Goal: Task Accomplishment & Management: Manage account settings

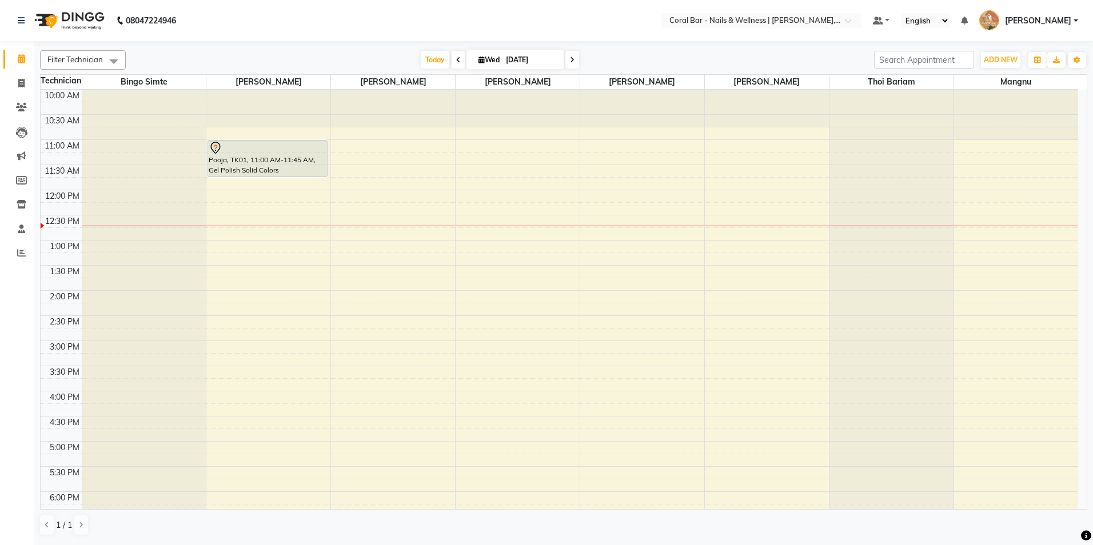
scroll to position [114, 0]
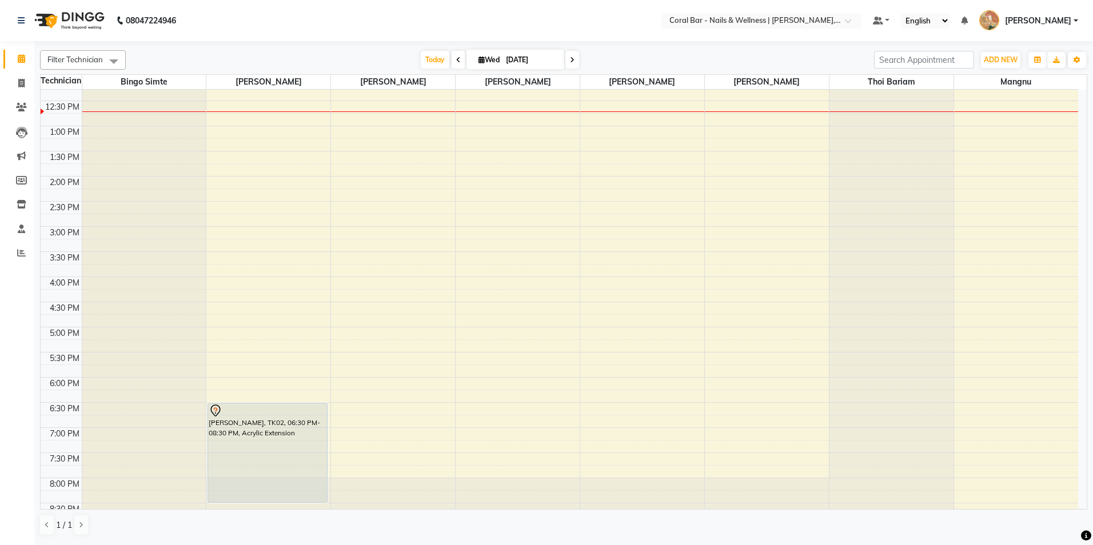
click at [571, 57] on icon at bounding box center [572, 60] width 5 height 7
type input "[DATE]"
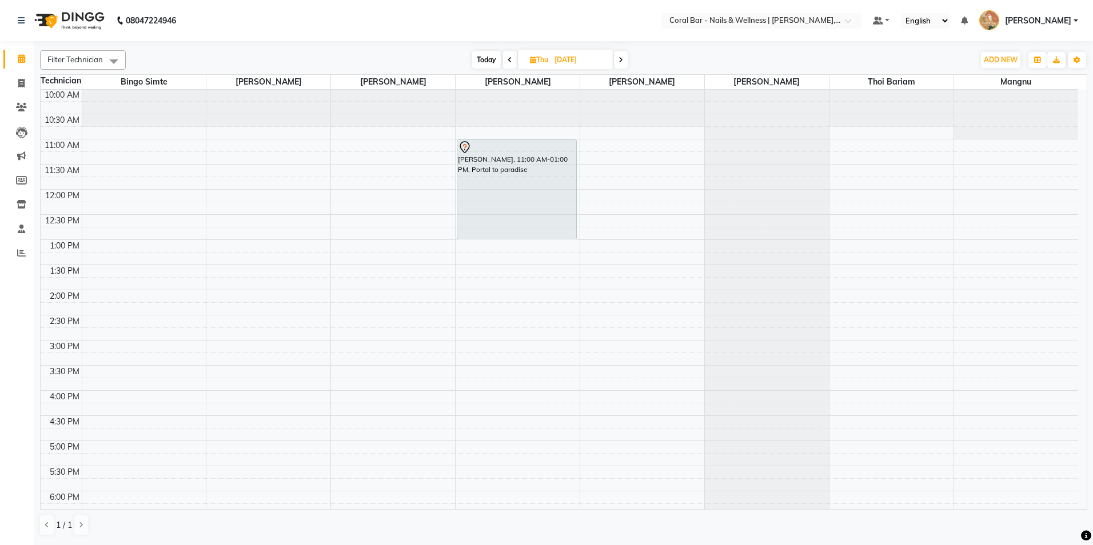
scroll to position [0, 0]
drag, startPoint x: 575, startPoint y: 200, endPoint x: 525, endPoint y: 203, distance: 50.4
click at [530, 204] on div "[PERSON_NAME], 11:00 AM-01:00 PM, Portal to [GEOGRAPHIC_DATA][PERSON_NAME], 11:…" at bounding box center [517, 391] width 124 height 603
click at [547, 234] on span "Edit" at bounding box center [550, 236] width 14 height 12
select select "tentative"
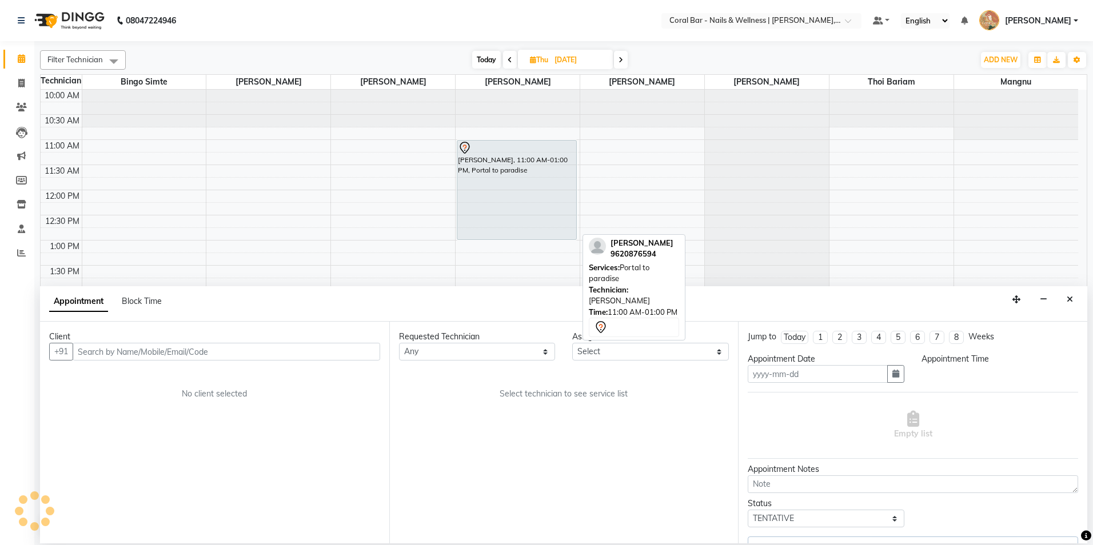
type input "[DATE]"
select select "67233"
select select "660"
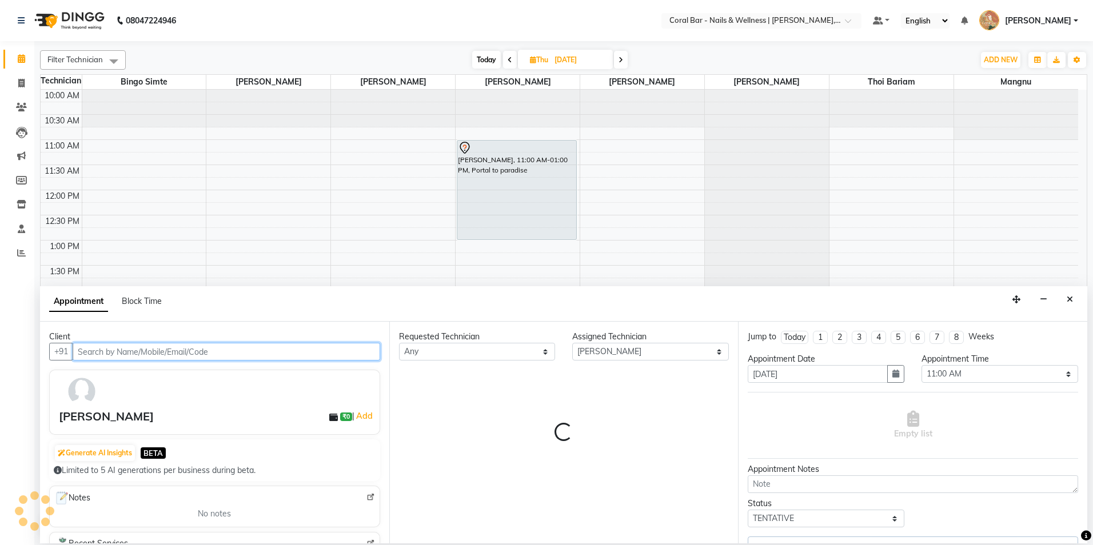
scroll to position [101, 0]
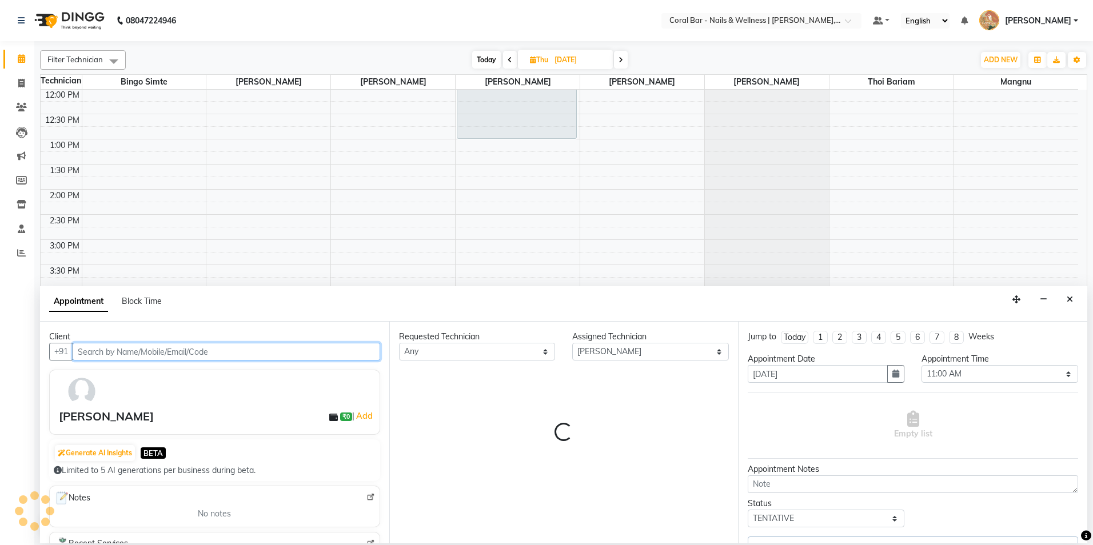
select select "3591"
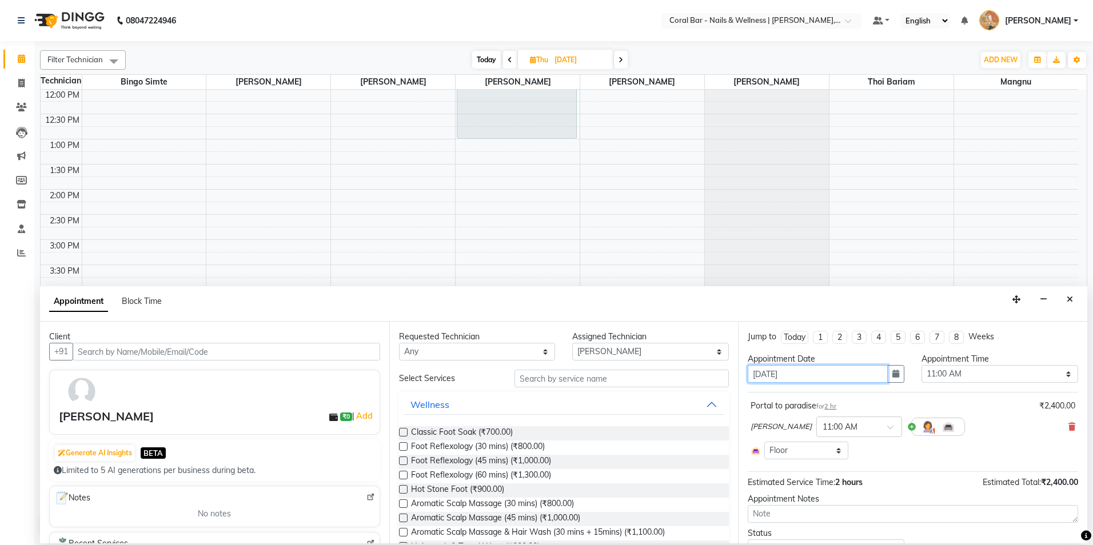
click at [793, 374] on input "[DATE]" at bounding box center [817, 374] width 140 height 18
click at [898, 381] on button "button" at bounding box center [895, 374] width 17 height 18
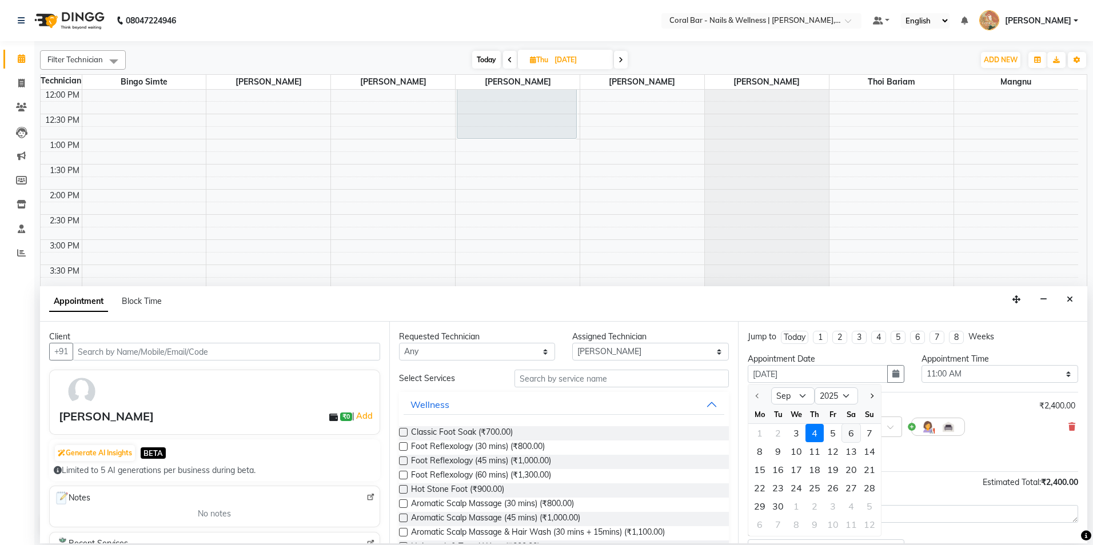
click at [850, 430] on div "6" at bounding box center [851, 433] width 18 height 18
type input "[DATE]"
select select "660"
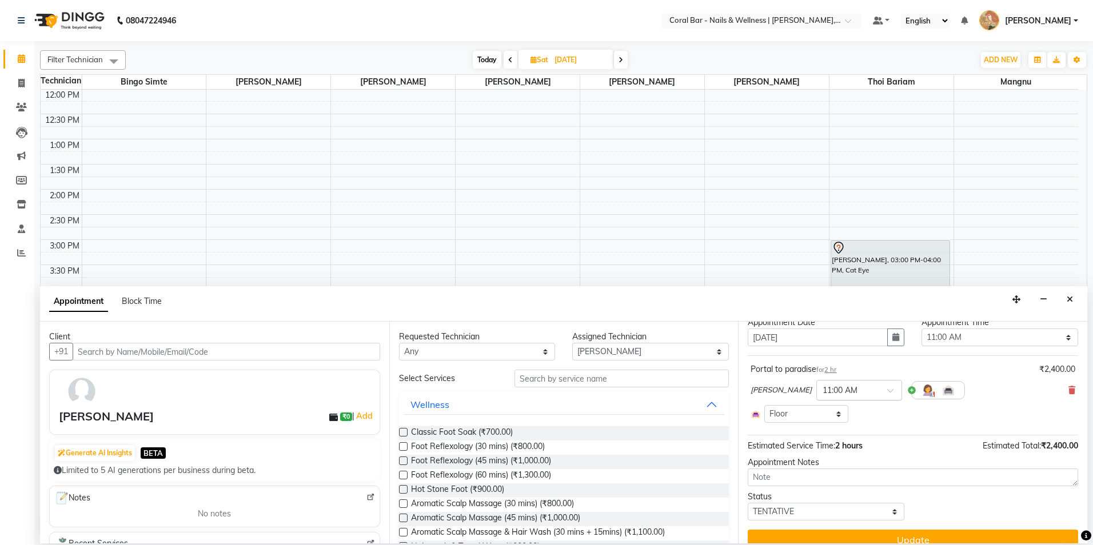
scroll to position [53, 0]
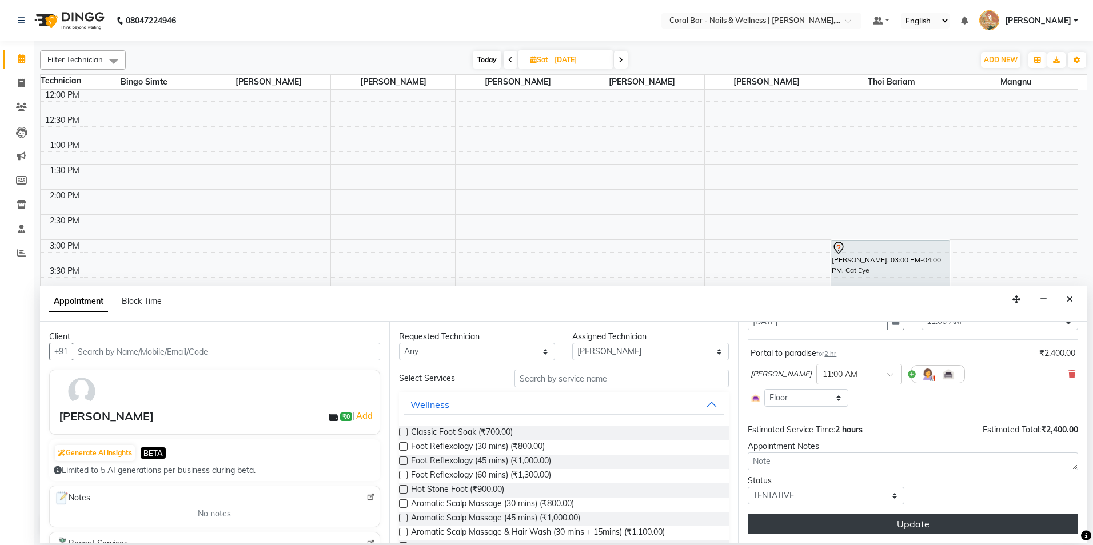
click at [906, 523] on button "Update" at bounding box center [912, 524] width 330 height 21
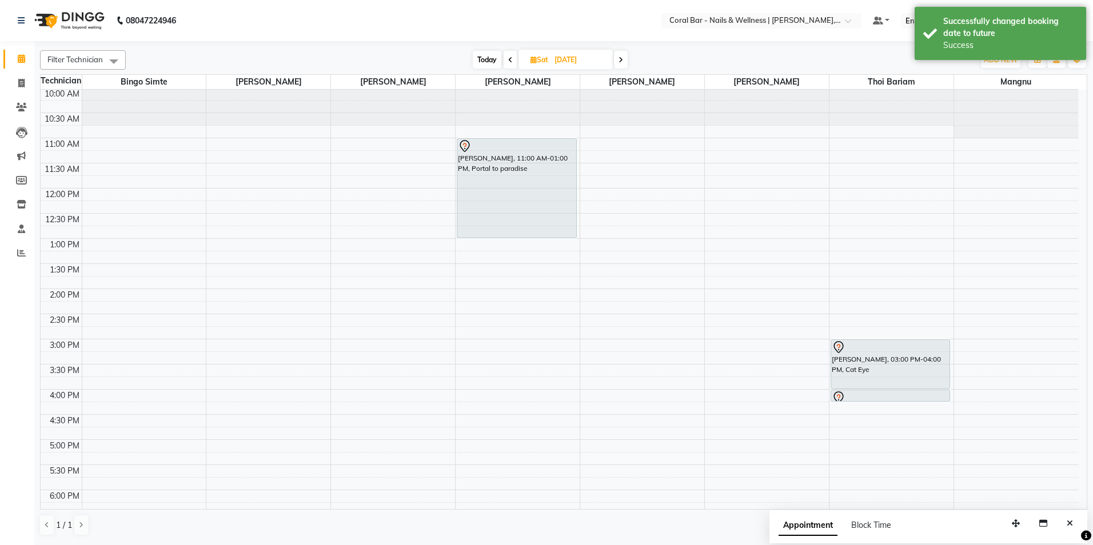
scroll to position [0, 0]
click at [487, 61] on span "Today" at bounding box center [487, 60] width 29 height 18
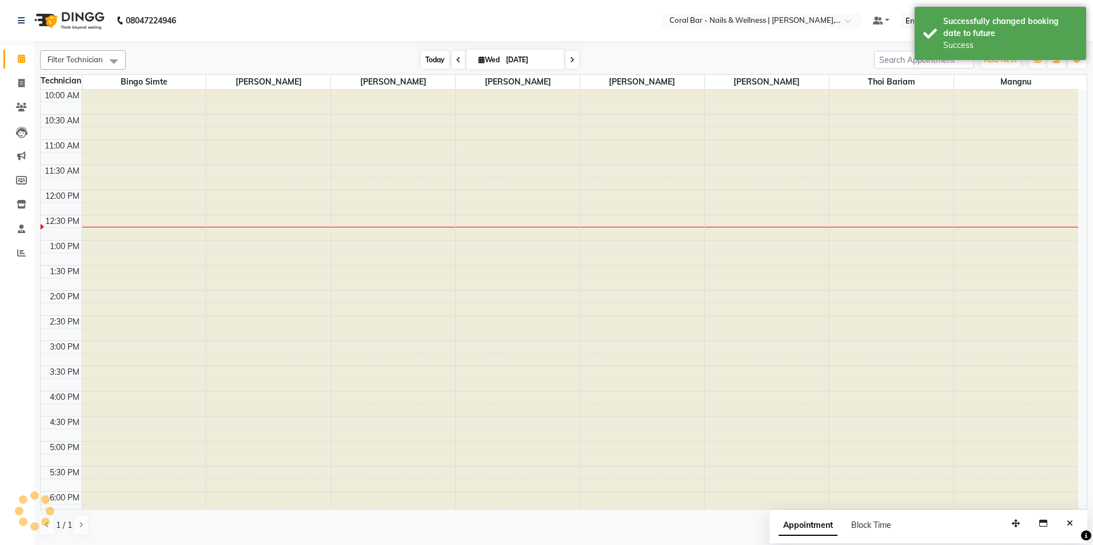
scroll to position [101, 0]
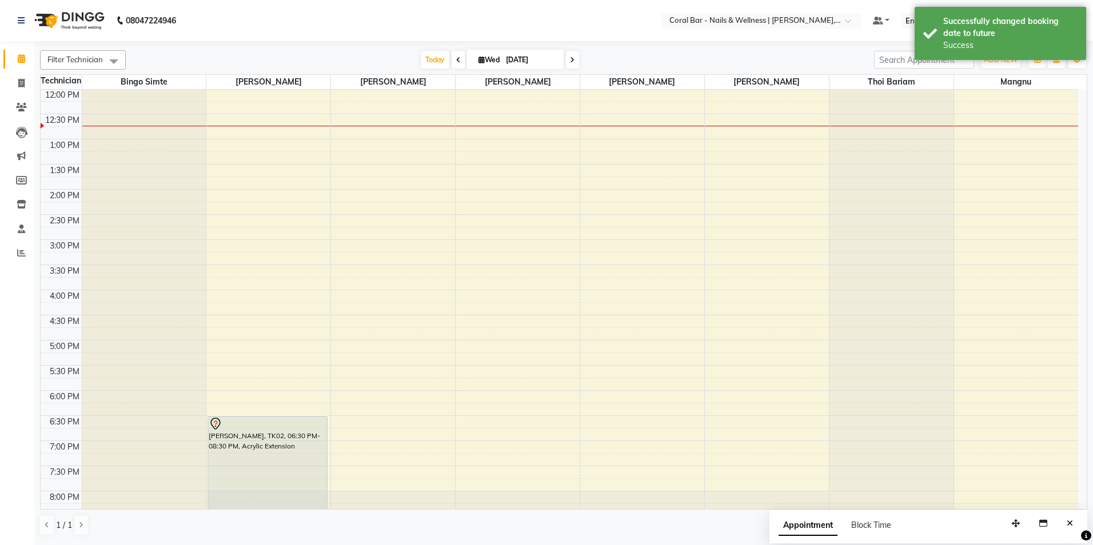
click at [570, 61] on icon at bounding box center [572, 60] width 5 height 7
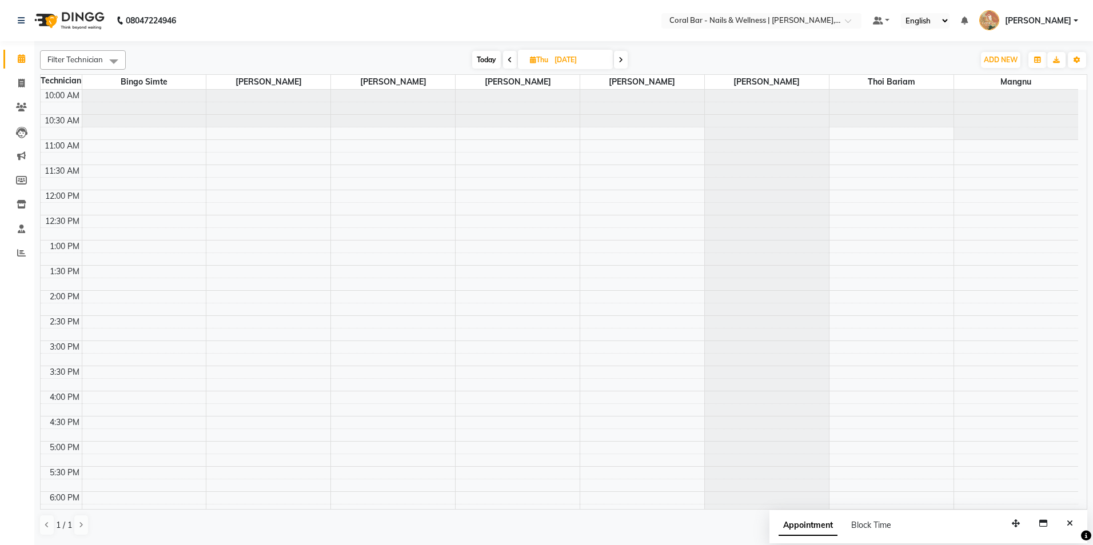
scroll to position [0, 0]
click at [622, 61] on icon at bounding box center [620, 60] width 5 height 7
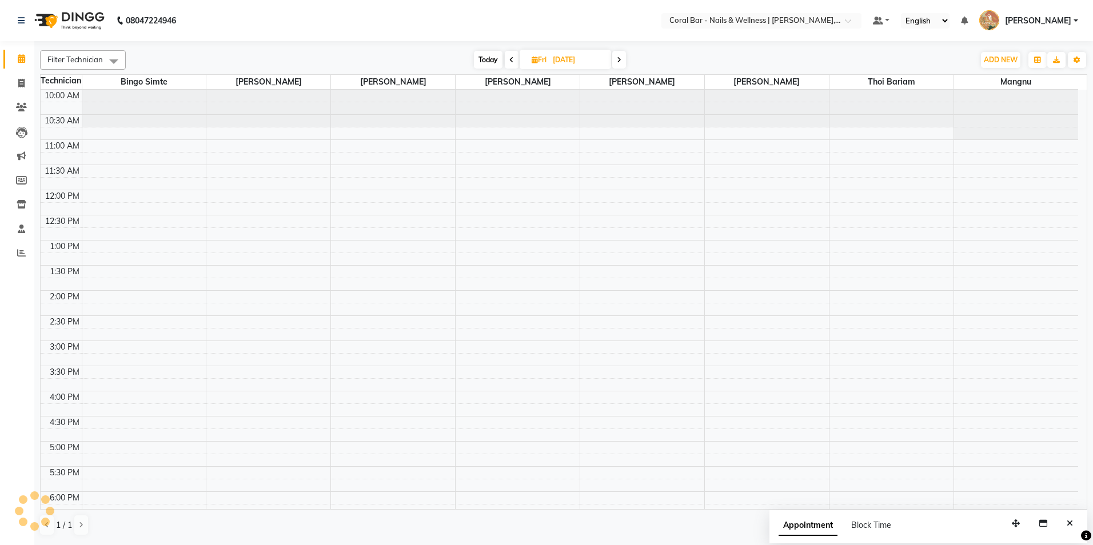
scroll to position [101, 0]
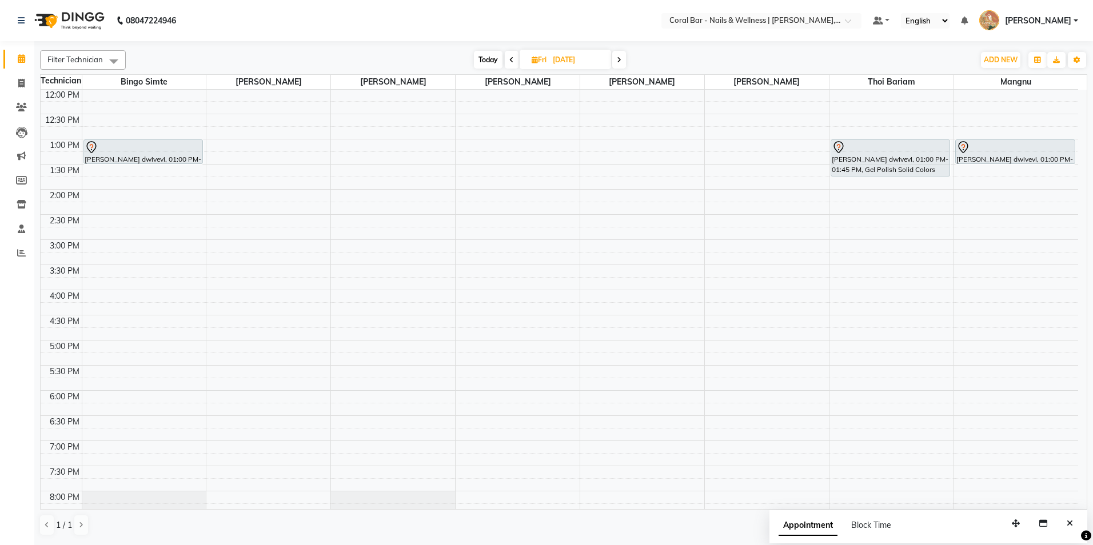
click at [618, 57] on icon at bounding box center [619, 60] width 5 height 7
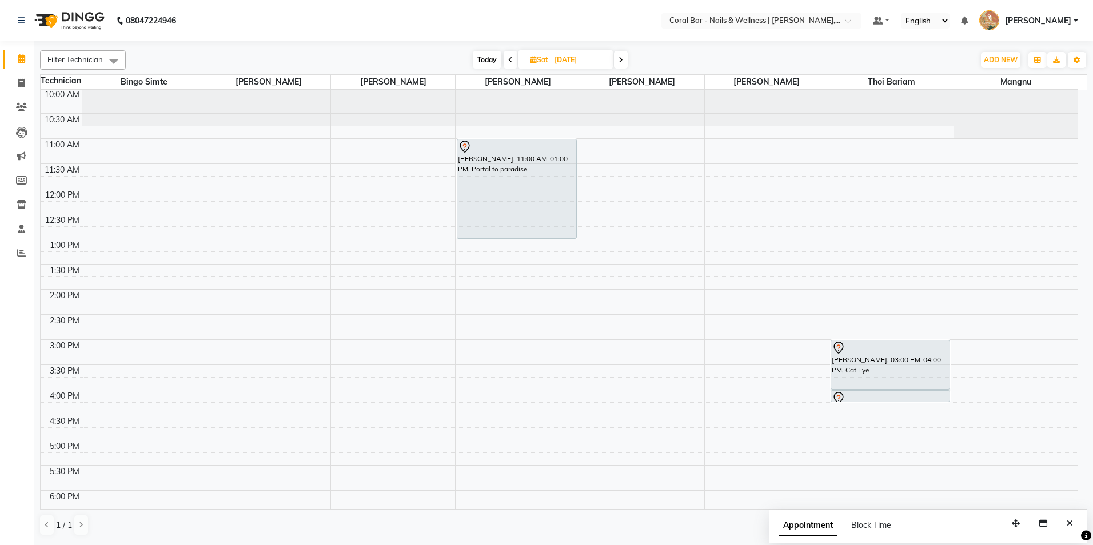
scroll to position [0, 0]
click at [617, 294] on button "Reminder" at bounding box center [612, 300] width 122 height 19
click at [483, 61] on span "Today" at bounding box center [487, 60] width 29 height 18
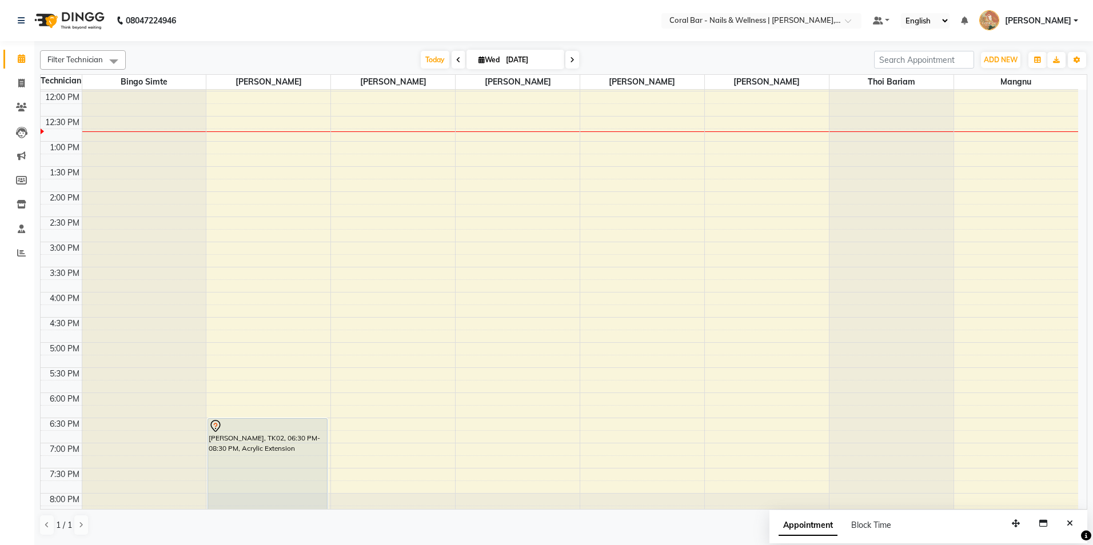
scroll to position [183, 0]
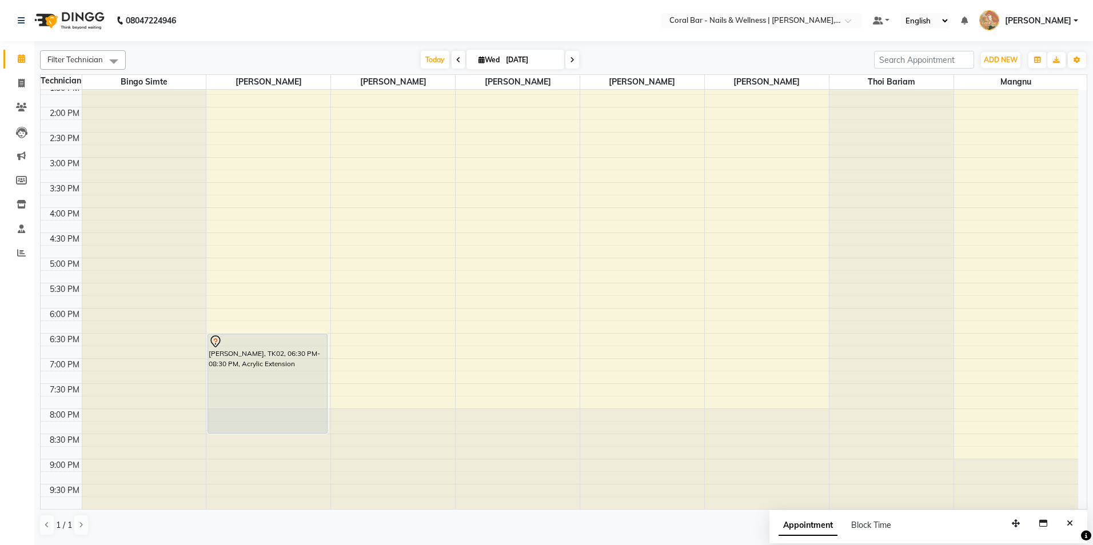
click at [570, 58] on icon at bounding box center [572, 60] width 5 height 7
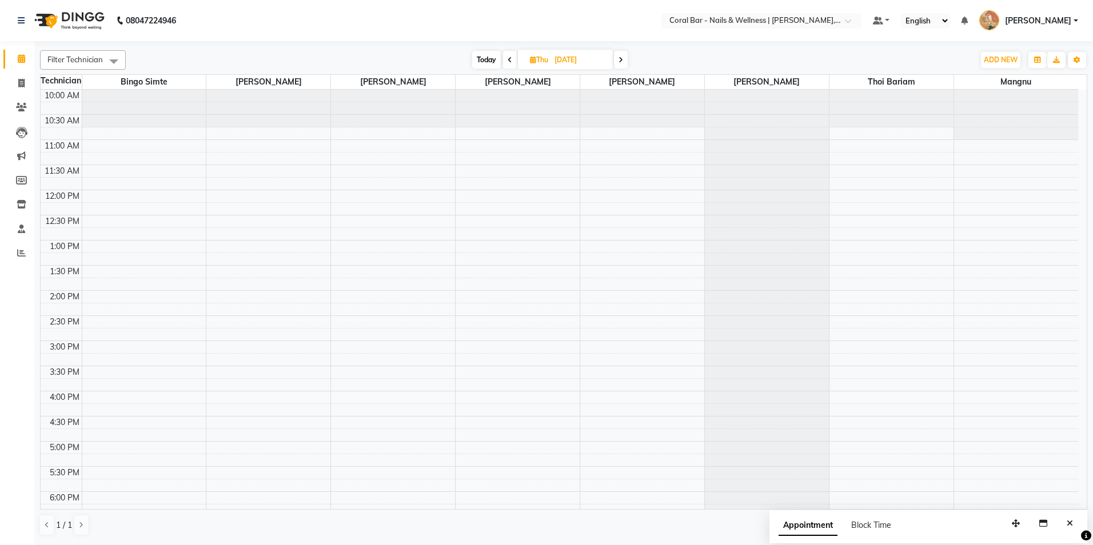
scroll to position [57, 0]
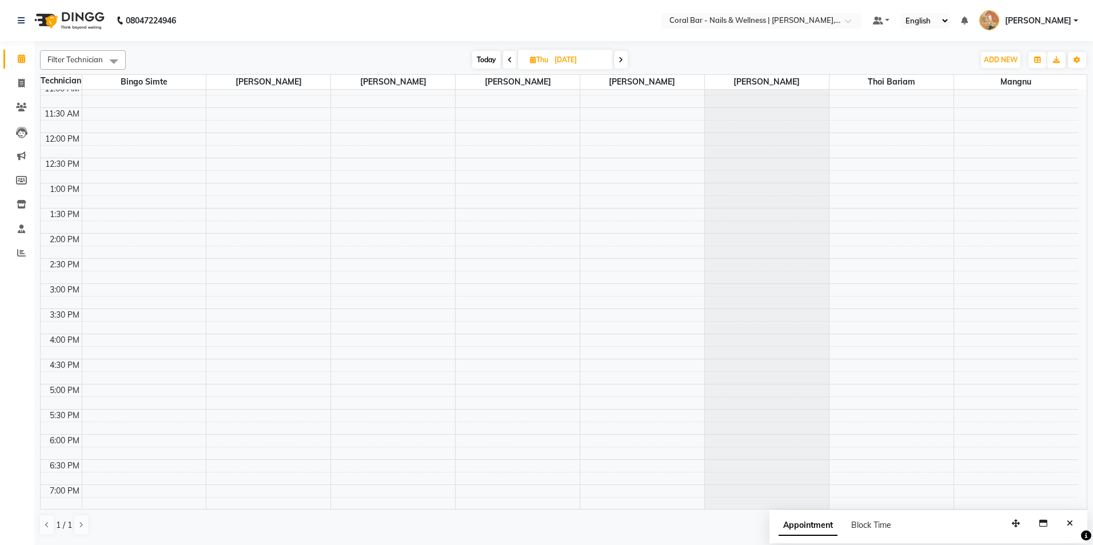
click at [618, 54] on span at bounding box center [621, 60] width 14 height 18
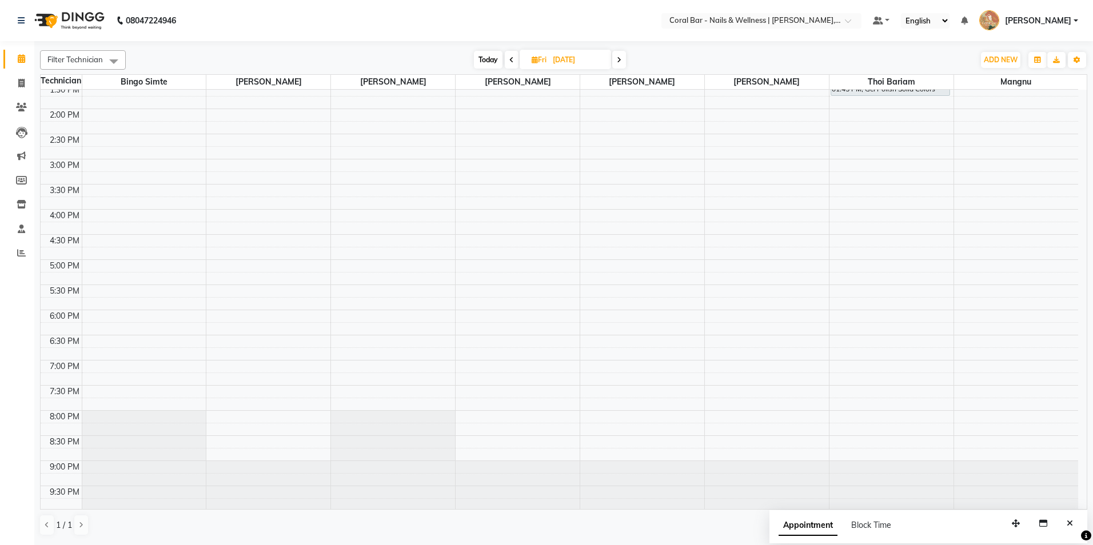
scroll to position [183, 0]
click at [621, 58] on icon at bounding box center [619, 60] width 5 height 7
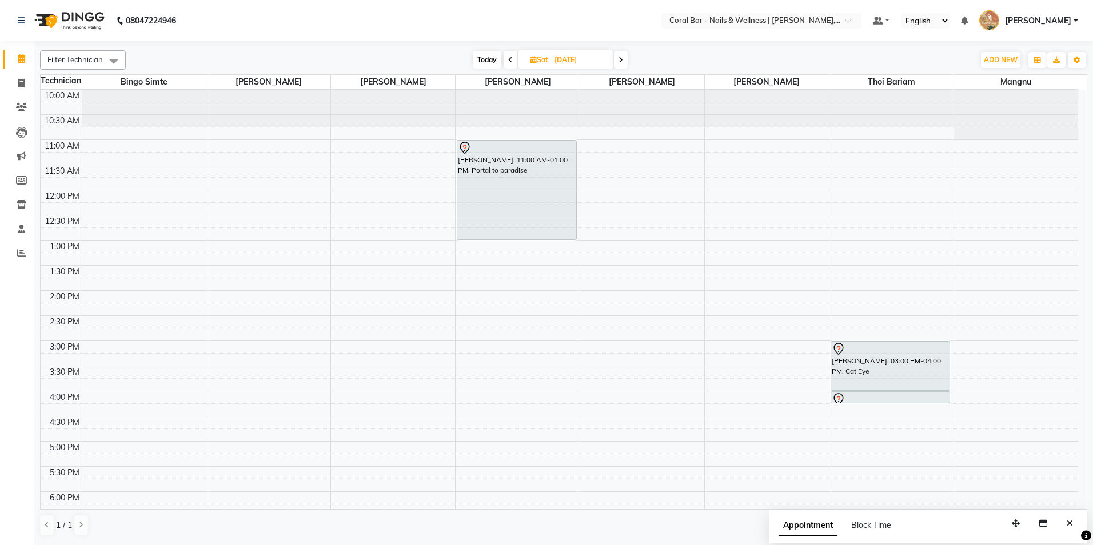
scroll to position [0, 0]
click at [621, 60] on icon at bounding box center [620, 60] width 5 height 7
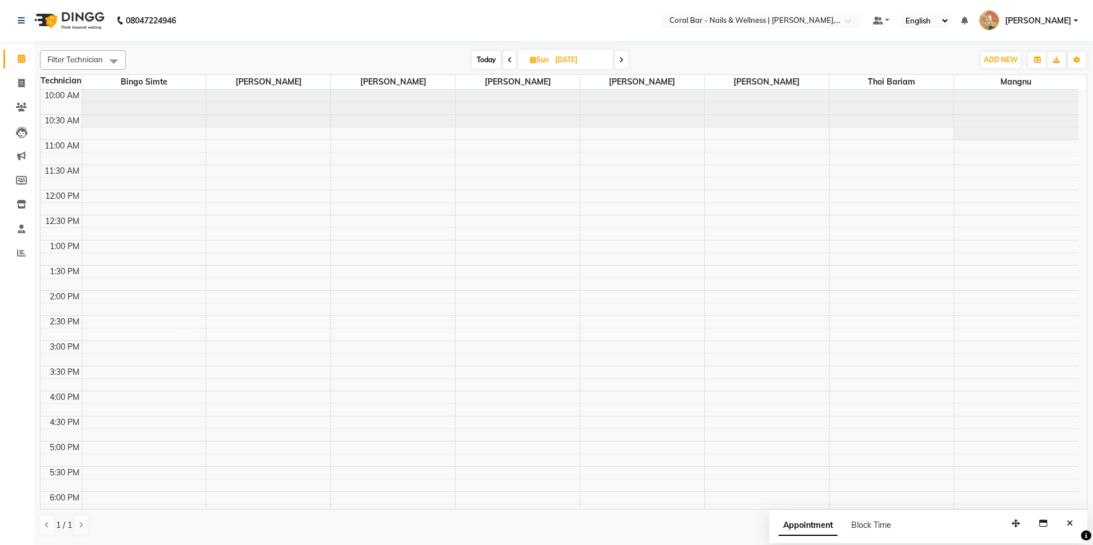
click at [507, 59] on icon at bounding box center [509, 60] width 5 height 7
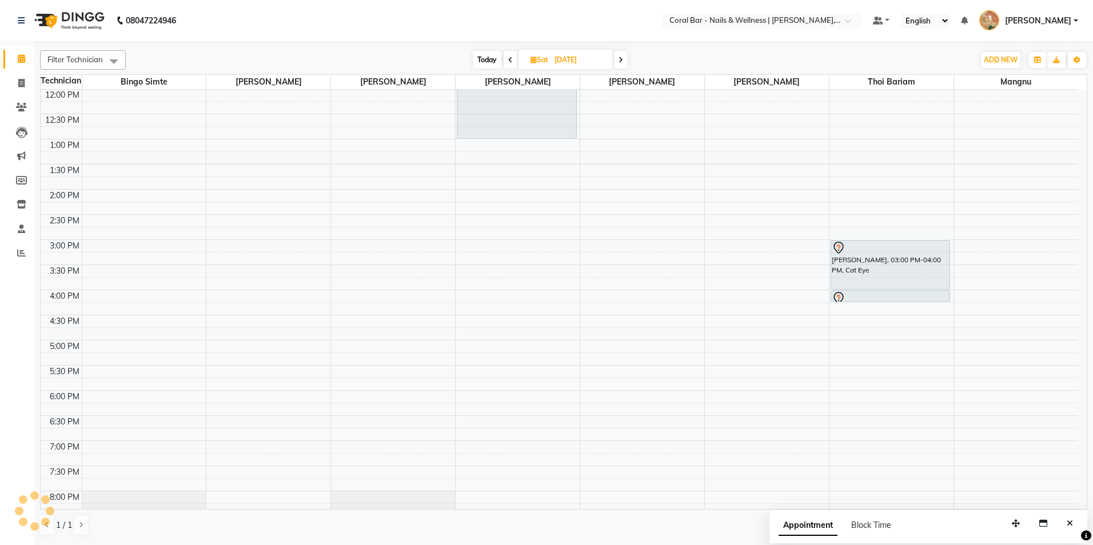
click at [508, 59] on icon at bounding box center [510, 60] width 5 height 7
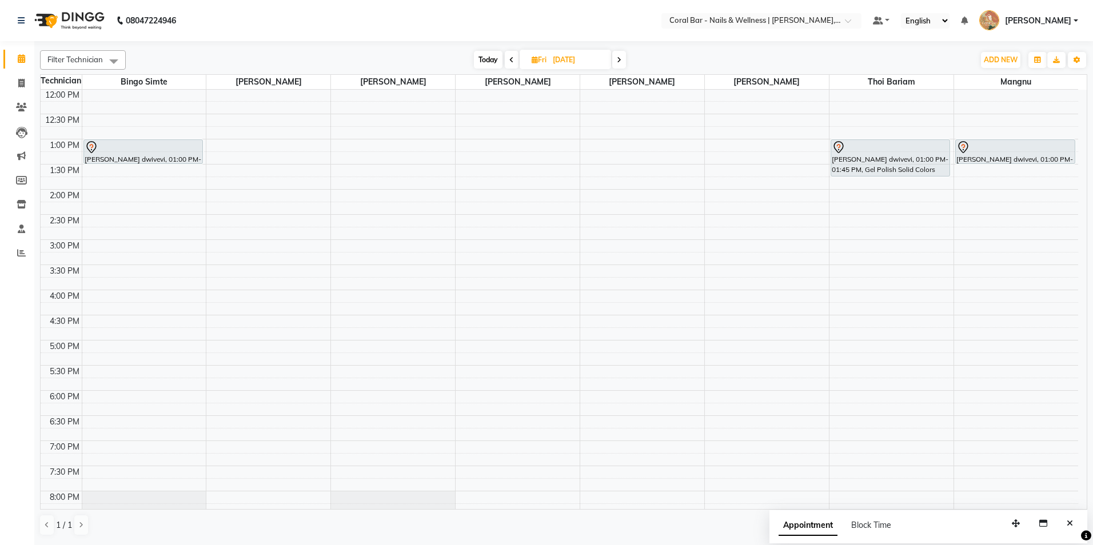
click at [507, 59] on span at bounding box center [512, 60] width 14 height 18
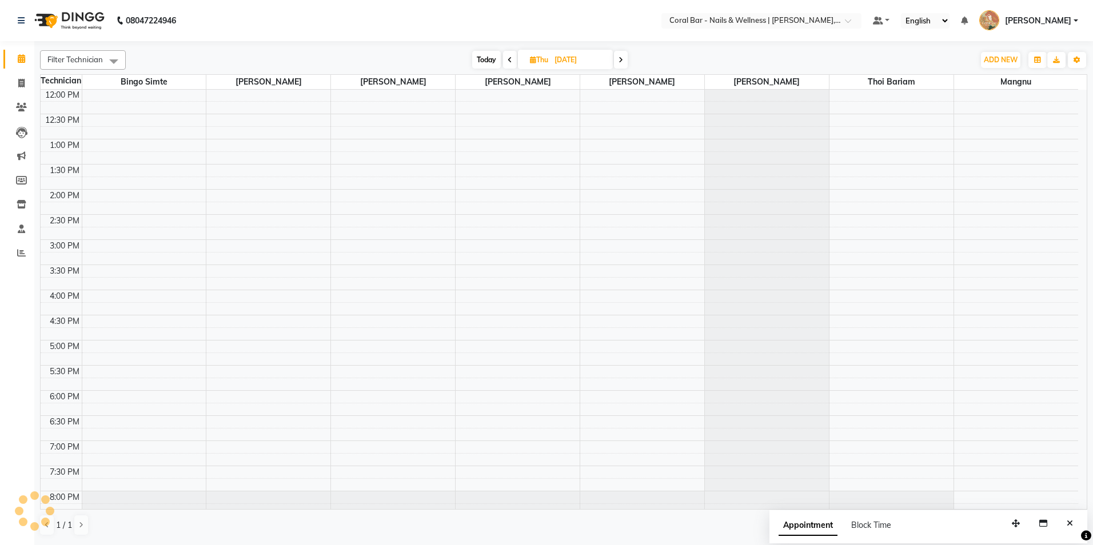
click at [507, 59] on icon at bounding box center [509, 60] width 5 height 7
type input "[DATE]"
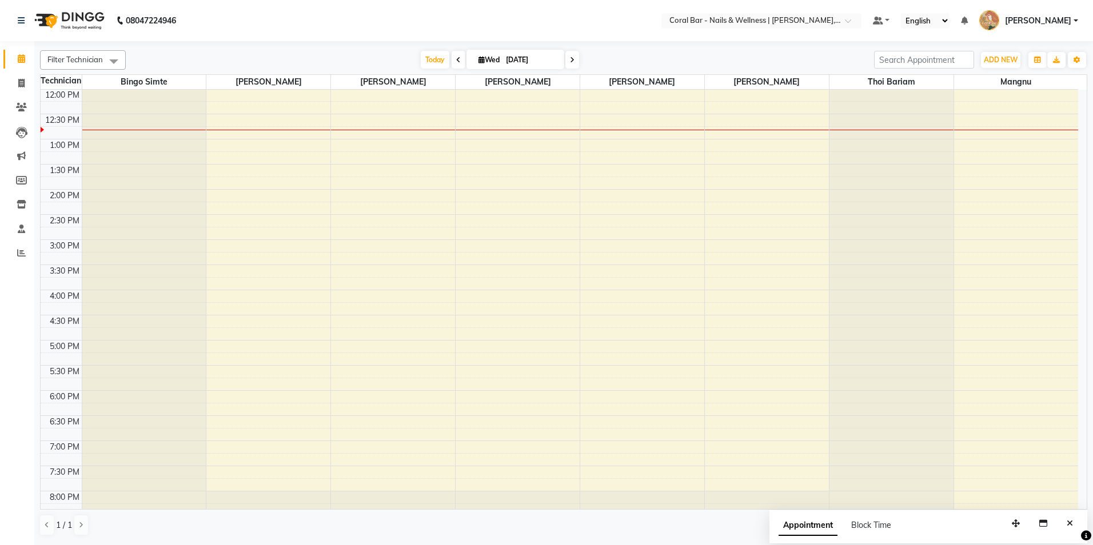
click at [507, 59] on input "[DATE]" at bounding box center [530, 59] width 57 height 17
select select "9"
select select "2025"
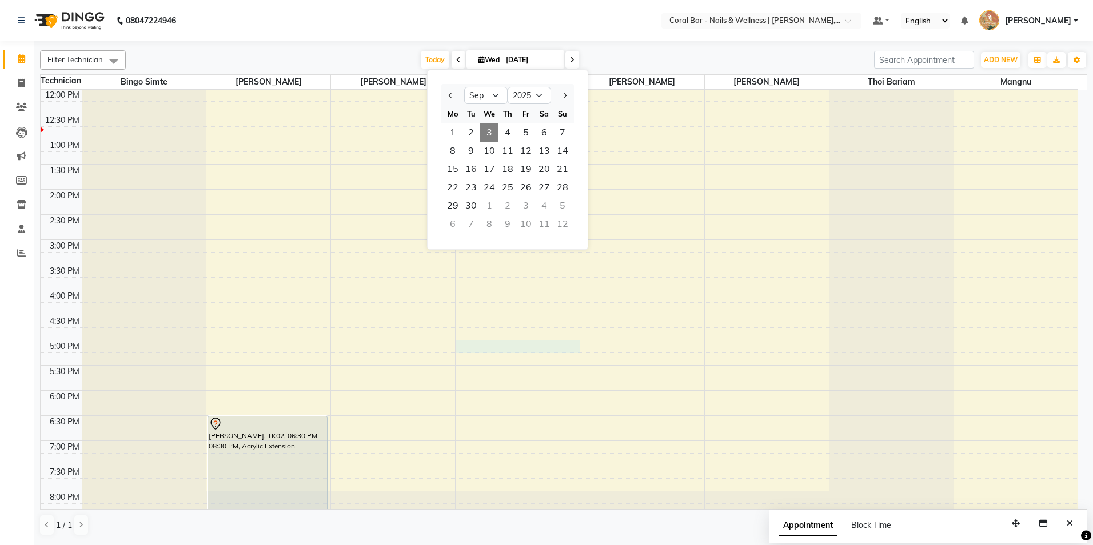
click at [457, 352] on div "10:00 AM 10:30 AM 11:00 AM 11:30 AM 12:00 PM 12:30 PM 1:00 PM 1:30 PM 2:00 PM 2…" at bounding box center [559, 290] width 1037 height 603
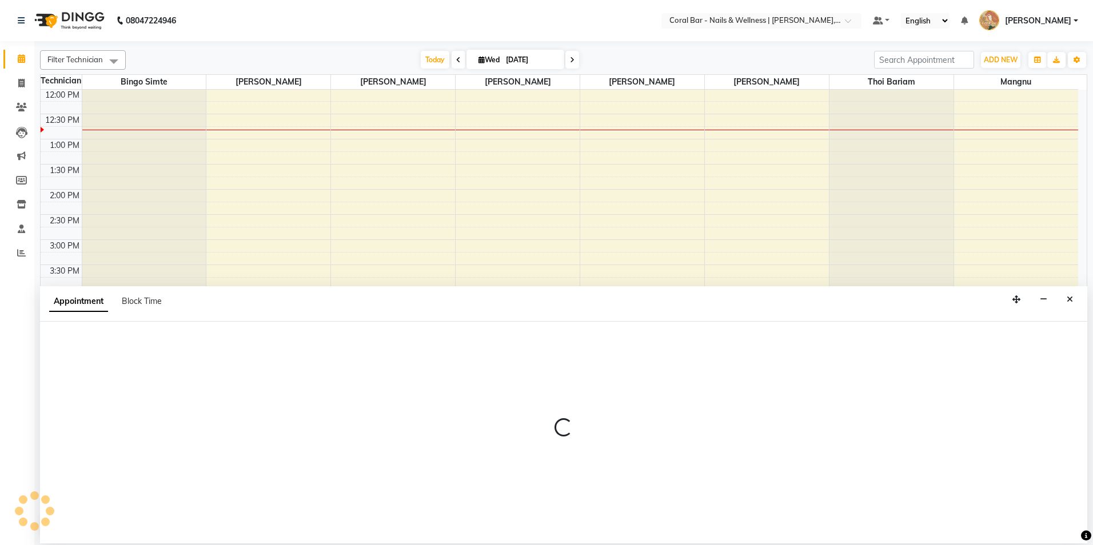
select select "67233"
select select "1020"
select select "tentative"
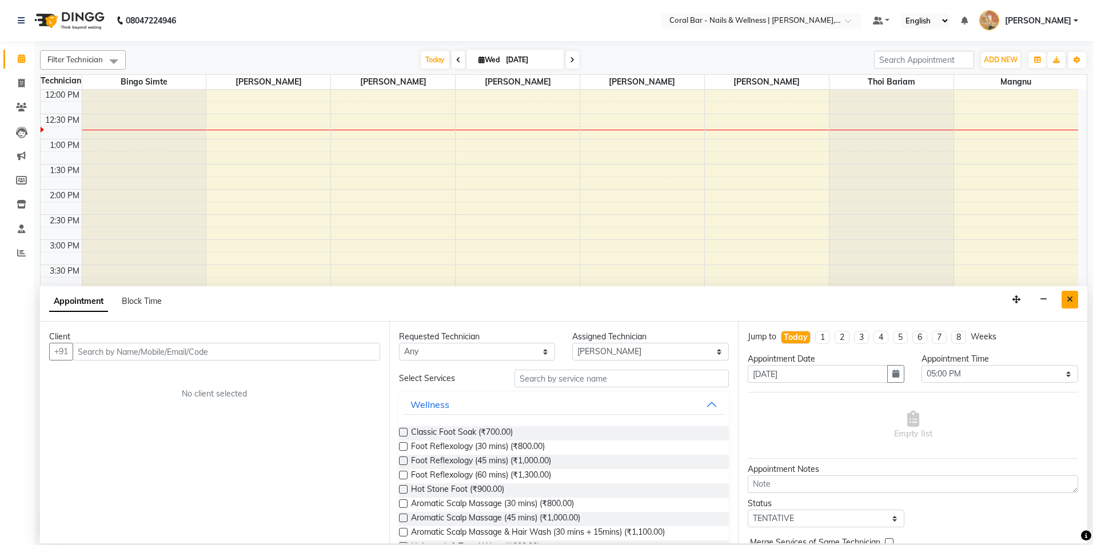
click at [1067, 298] on icon "Close" at bounding box center [1069, 299] width 6 height 8
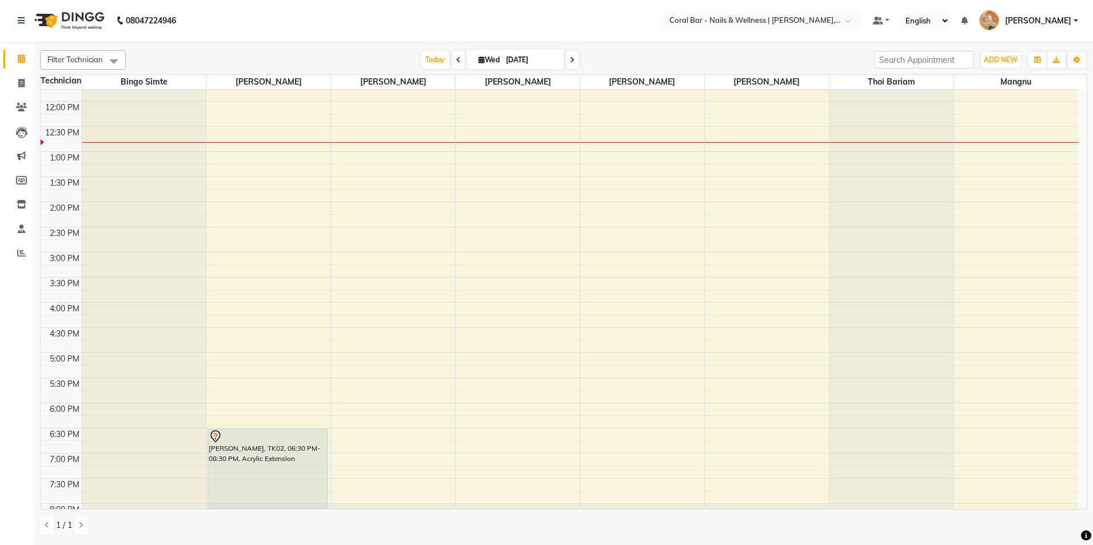
scroll to position [171, 0]
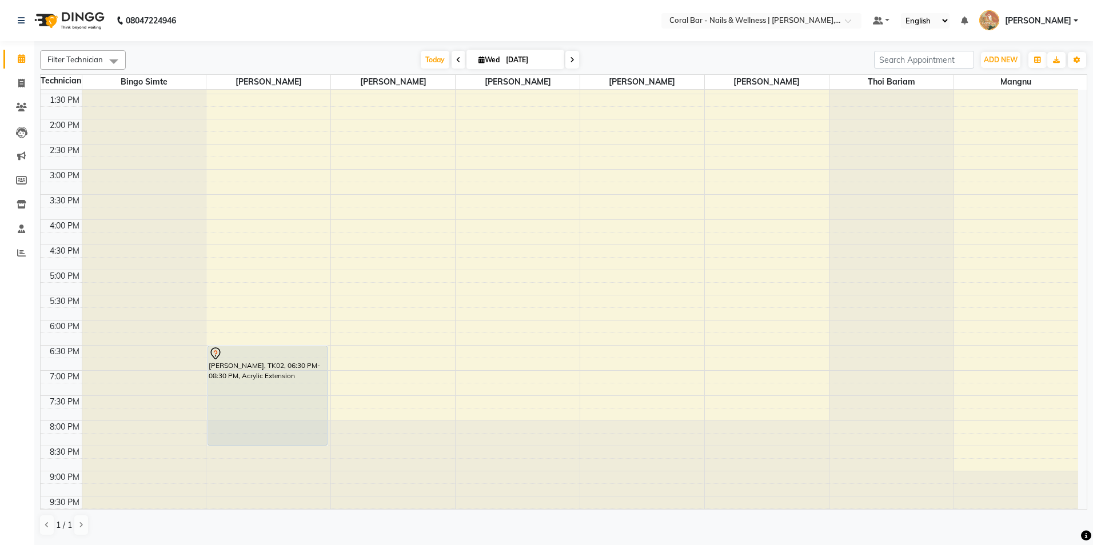
click at [454, 55] on span at bounding box center [458, 60] width 14 height 18
type input "02-09-2025"
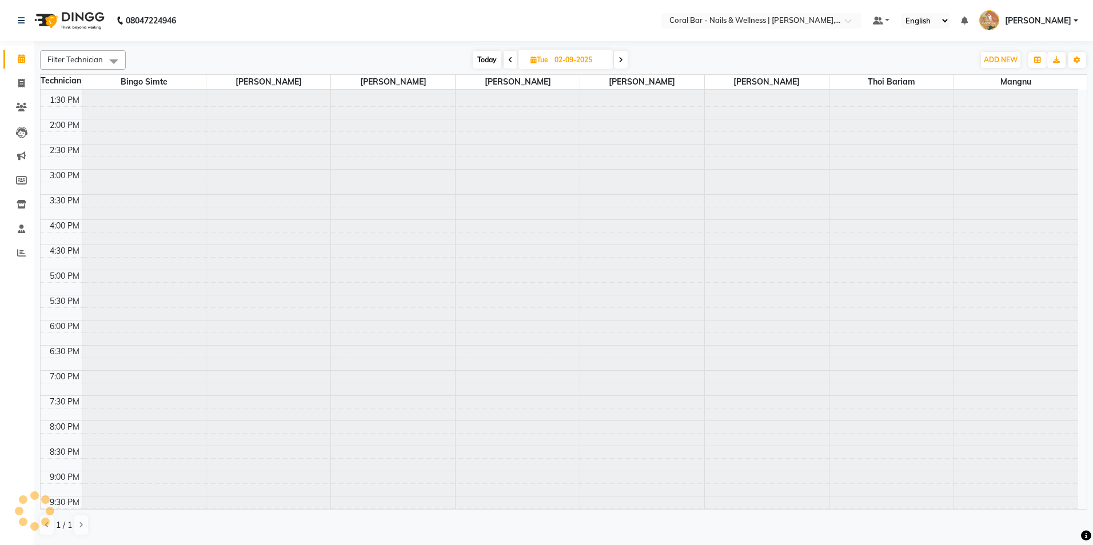
scroll to position [101, 0]
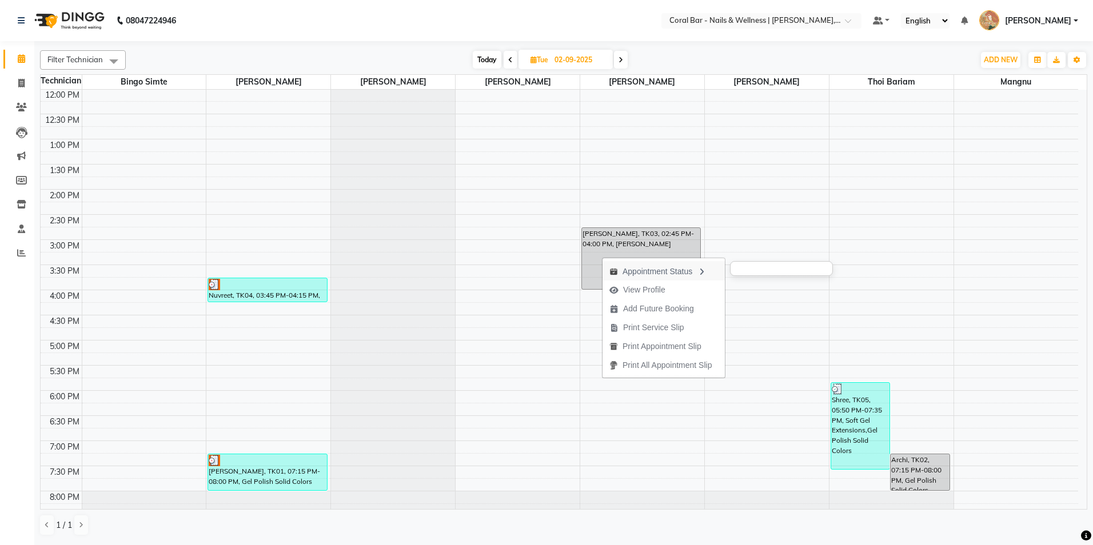
click at [650, 270] on div "Appointment Status" at bounding box center [663, 270] width 122 height 19
click at [672, 279] on div "Appointment Status" at bounding box center [686, 283] width 122 height 19
click at [682, 312] on span "View Profile" at bounding box center [680, 311] width 42 height 12
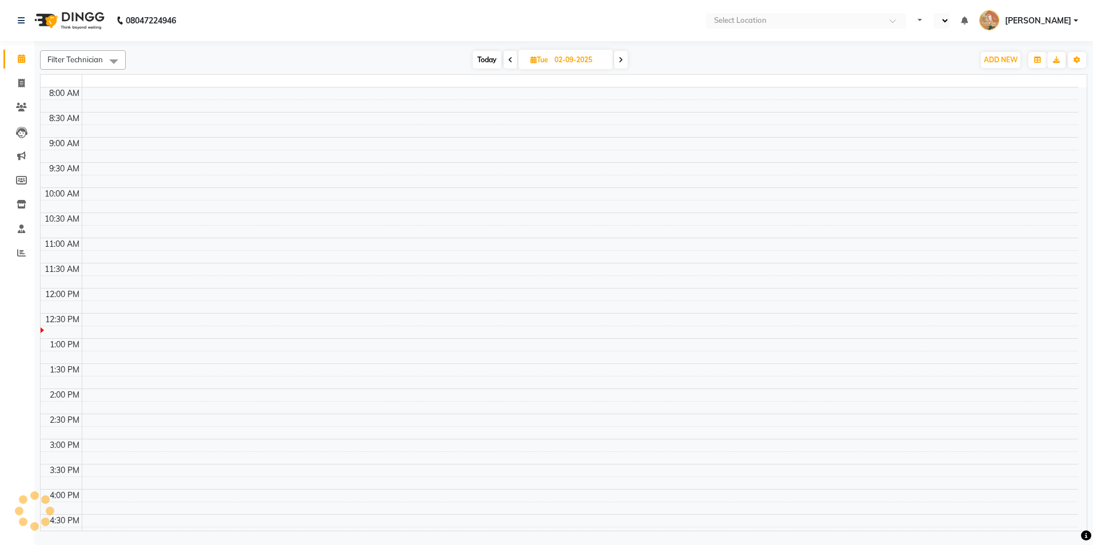
select select "en"
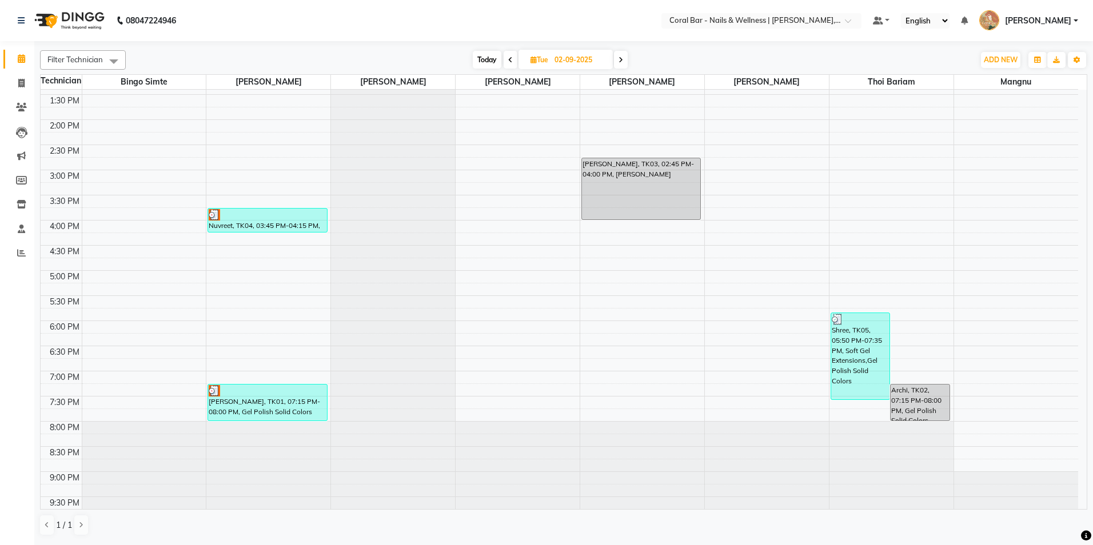
scroll to position [171, 0]
click at [623, 57] on span at bounding box center [621, 60] width 14 height 18
type input "[DATE]"
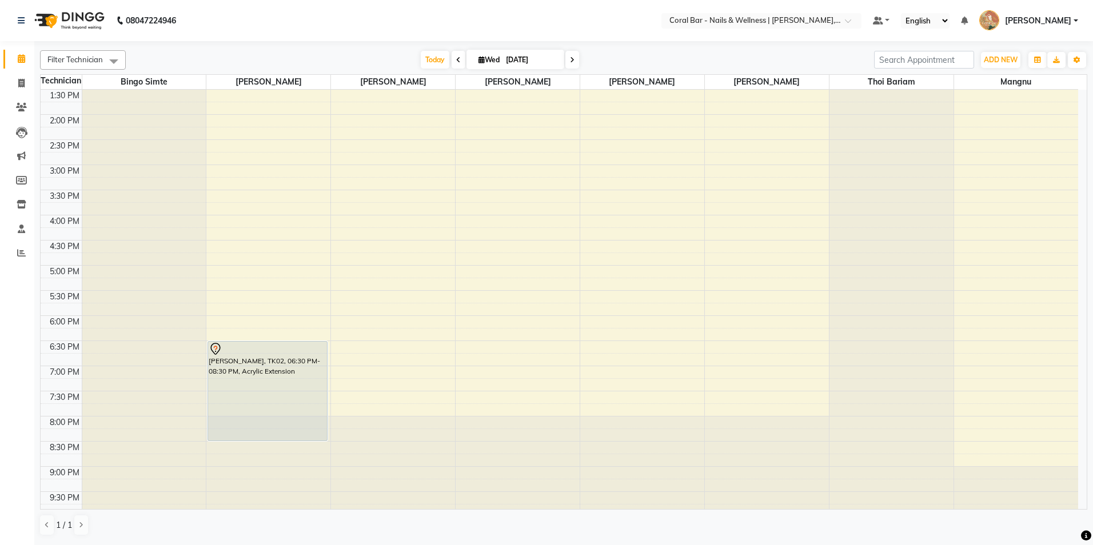
scroll to position [183, 0]
